Goal: Check status: Check status

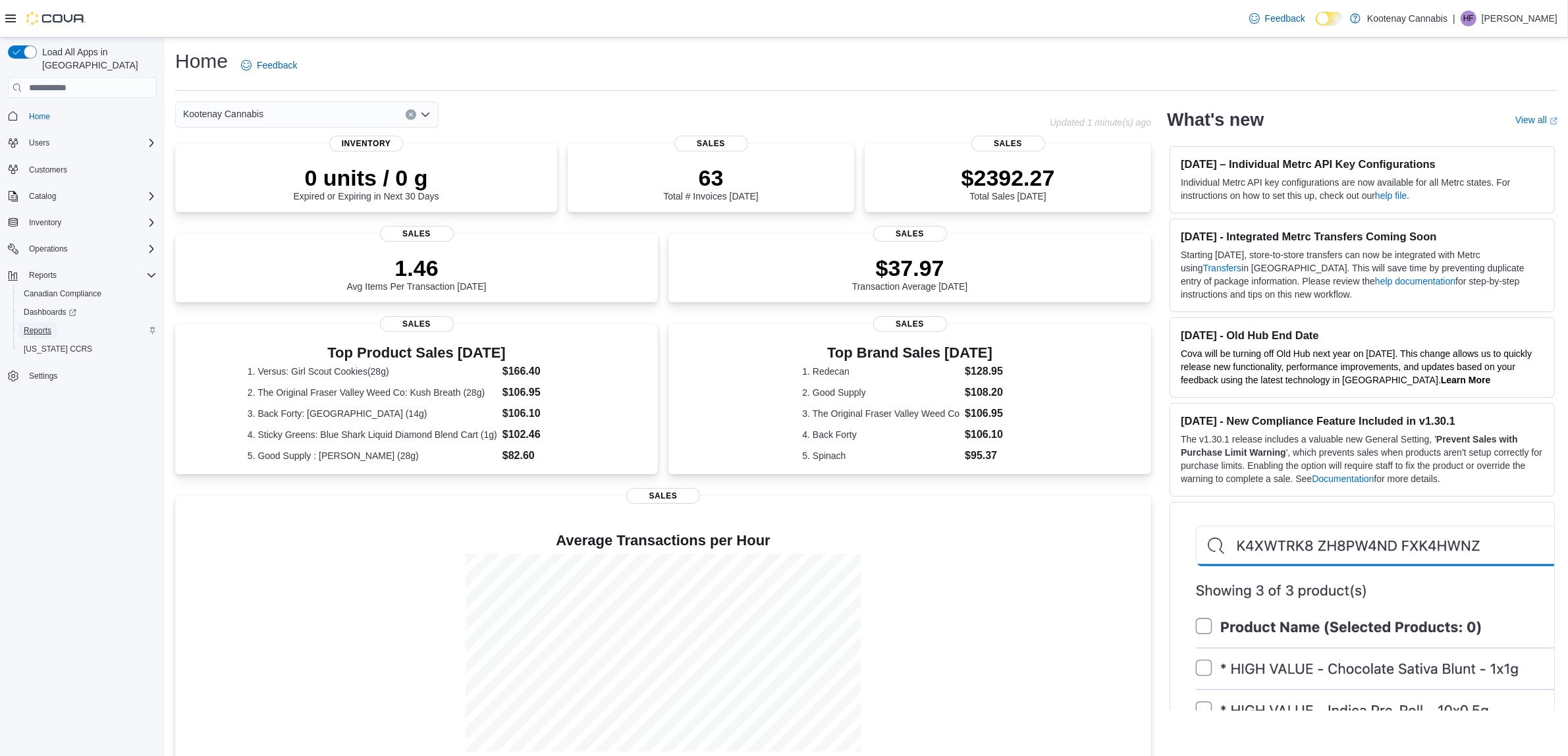
click at [44, 325] on span "Reports" at bounding box center [38, 330] width 28 height 11
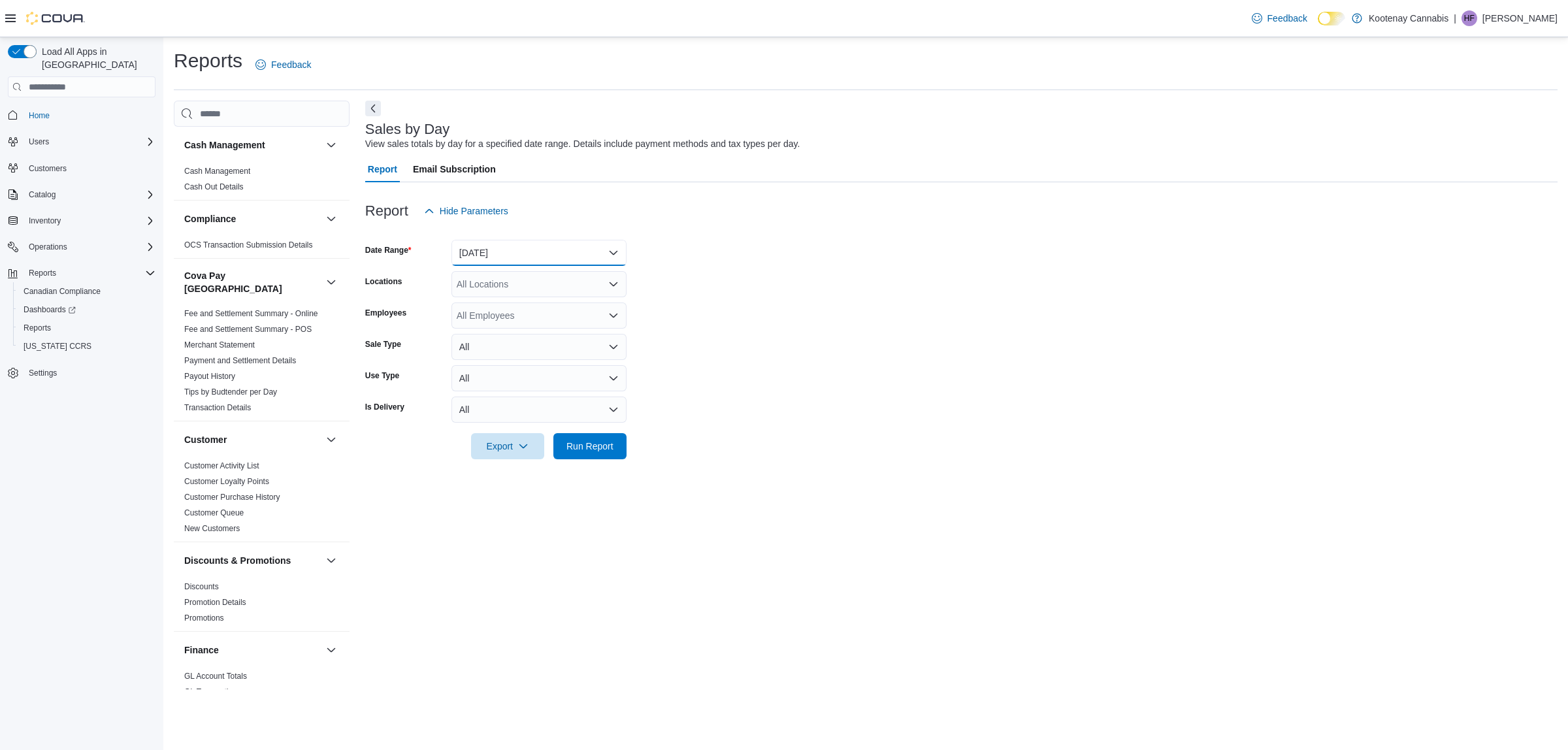
click at [559, 252] on button "[DATE]" at bounding box center [539, 252] width 175 height 26
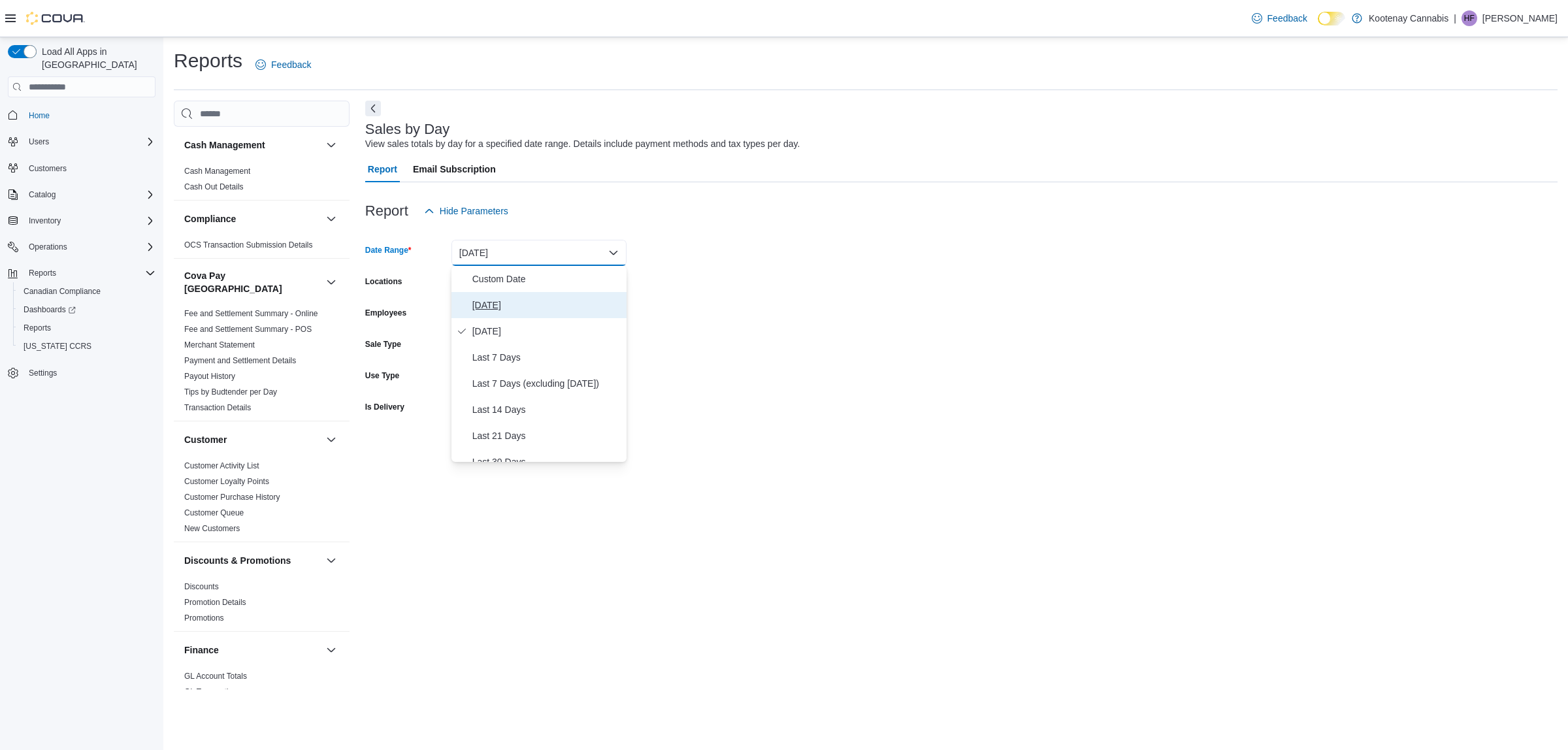
click at [478, 307] on span "[DATE]" at bounding box center [546, 305] width 149 height 16
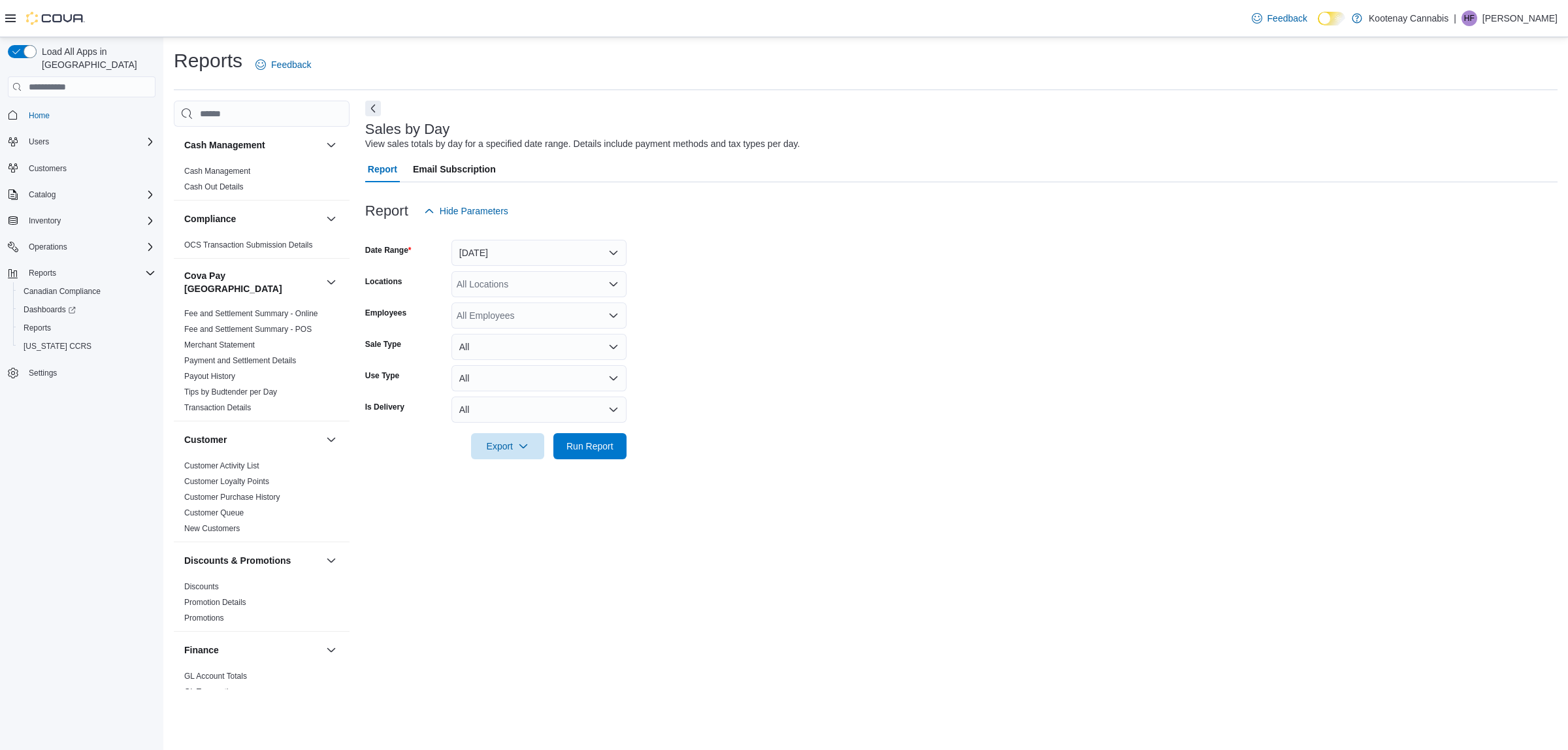
drag, startPoint x: 774, startPoint y: 223, endPoint x: 614, endPoint y: 410, distance: 246.1
click at [774, 226] on div "Report Hide Parameters Date Range [DATE] Locations All Locations Employees All …" at bounding box center [962, 329] width 1193 height 293
click at [512, 286] on div "All Locations" at bounding box center [539, 284] width 175 height 26
click at [517, 324] on span "Castlegar" at bounding box center [499, 325] width 39 height 13
click at [593, 449] on span "Run Report" at bounding box center [590, 445] width 47 height 13
